Goal: Check status

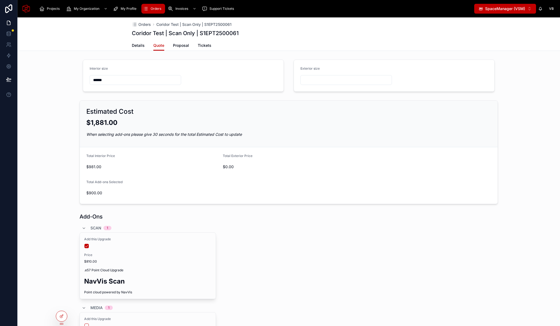
click at [68, 47] on div "Details Quote Proposal Tickets" at bounding box center [289, 45] width 536 height 10
click at [8, 33] on icon at bounding box center [9, 32] width 4 height 1
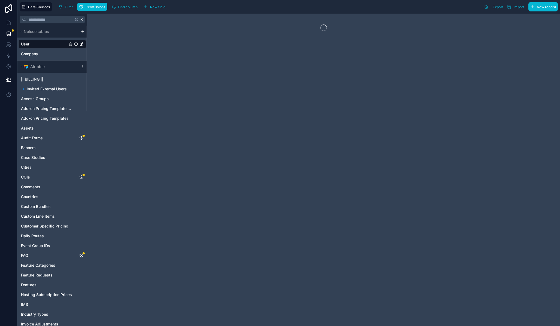
click at [81, 67] on icon at bounding box center [83, 67] width 4 height 4
click at [103, 85] on span "Queue data sync" at bounding box center [110, 87] width 39 height 4
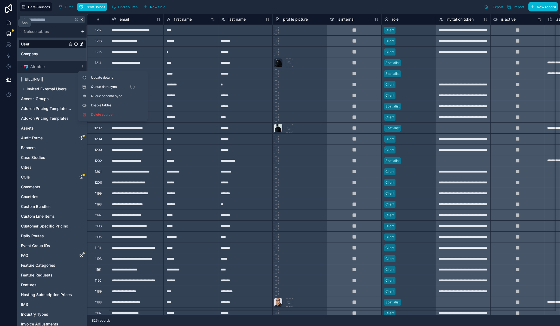
click at [11, 24] on link at bounding box center [8, 22] width 17 height 11
